Goal: Information Seeking & Learning: Learn about a topic

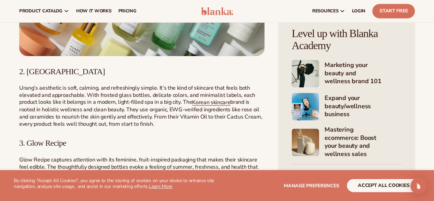
scroll to position [488, 0]
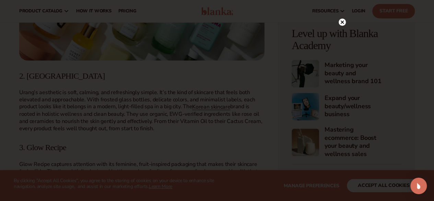
drag, startPoint x: 141, startPoint y: 103, endPoint x: 342, endPoint y: 22, distance: 216.8
click at [342, 22] on icon at bounding box center [341, 22] width 3 height 3
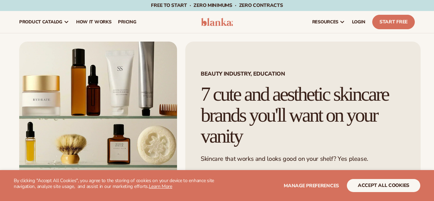
scroll to position [488, 0]
